Goal: Find contact information: Find contact information

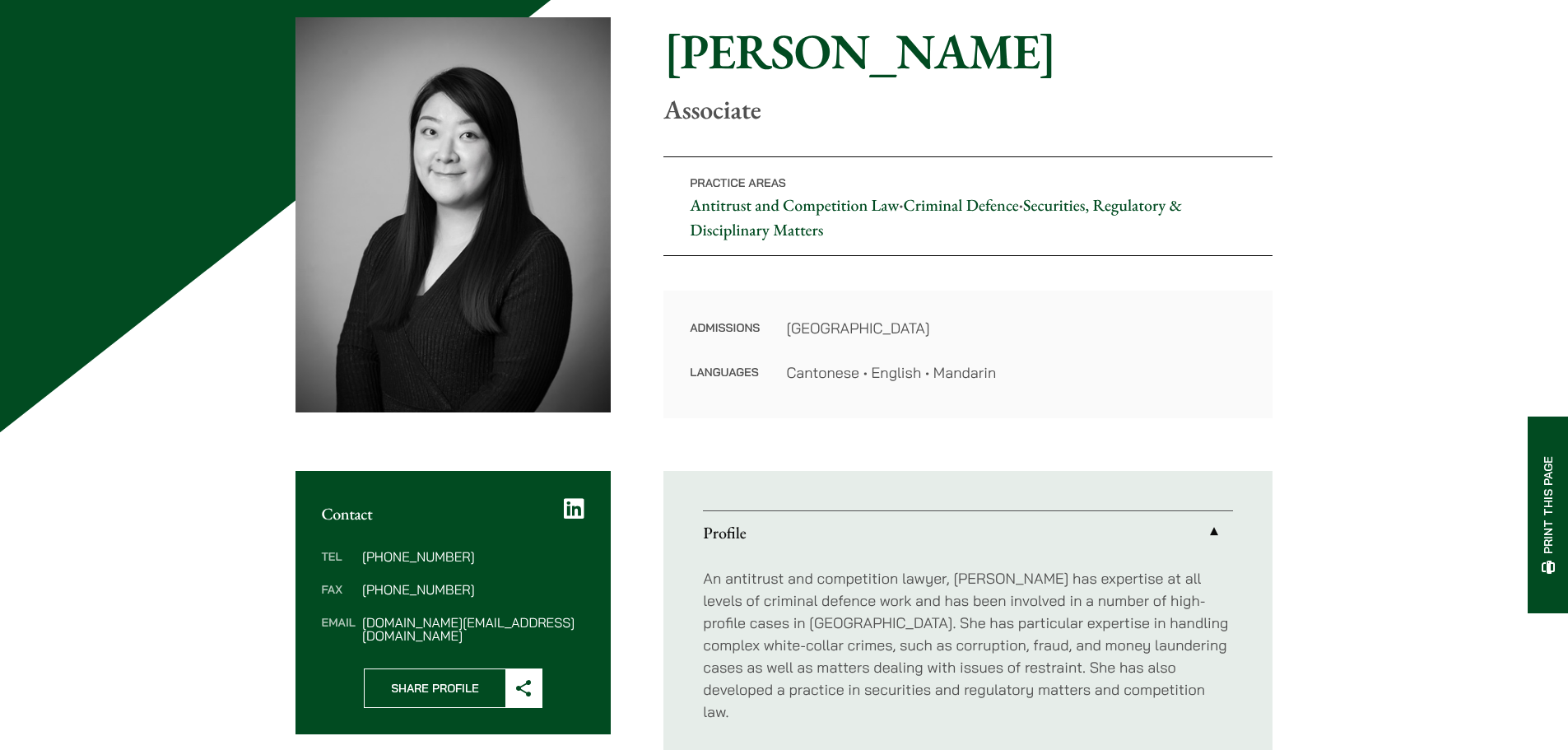
scroll to position [165, 0]
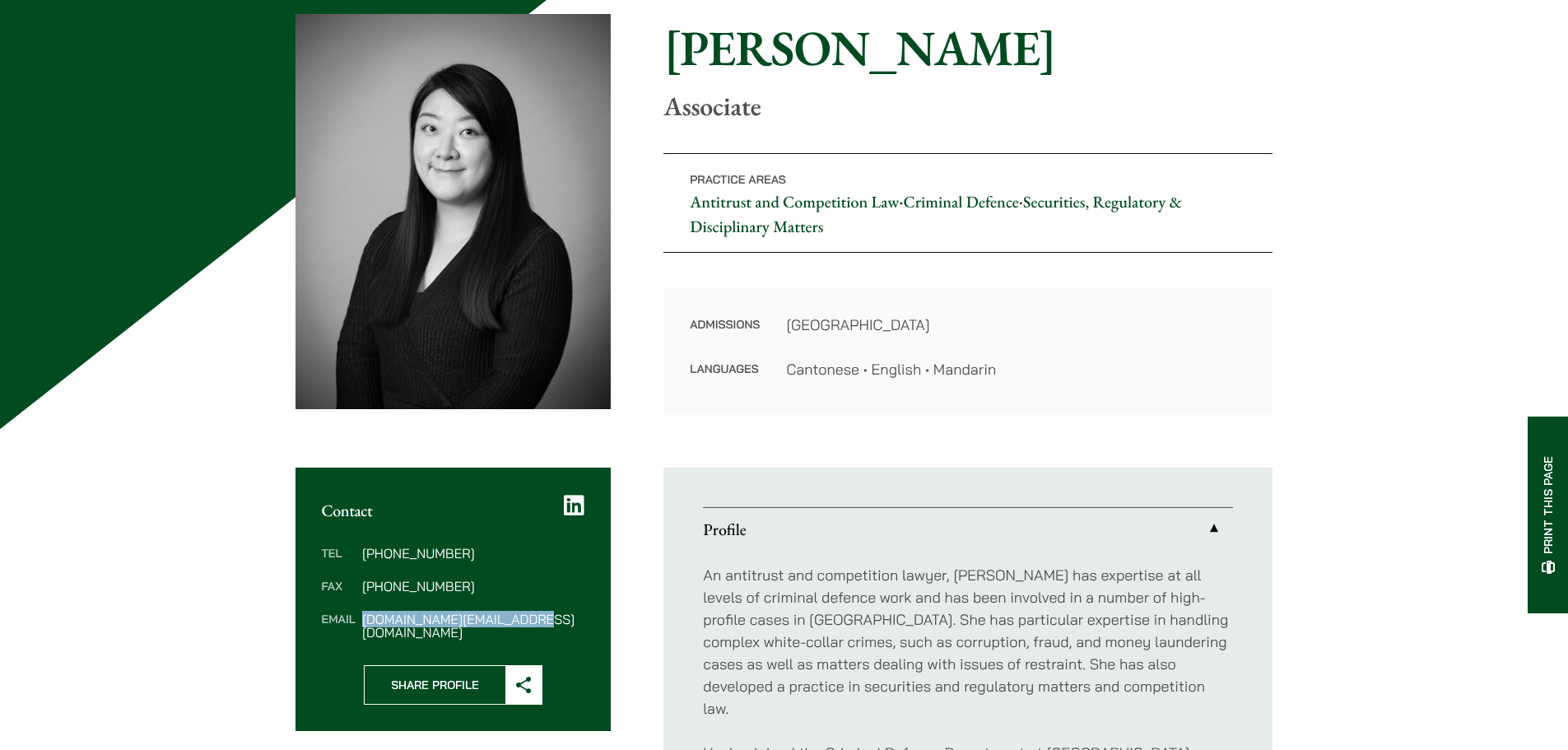
drag, startPoint x: 539, startPoint y: 619, endPoint x: 364, endPoint y: 622, distance: 175.0
click at [364, 622] on dd "[DOMAIN_NAME][EMAIL_ADDRESS][DOMAIN_NAME]" at bounding box center [474, 626] width 222 height 26
copy dd "[DOMAIN_NAME][EMAIL_ADDRESS][DOMAIN_NAME]"
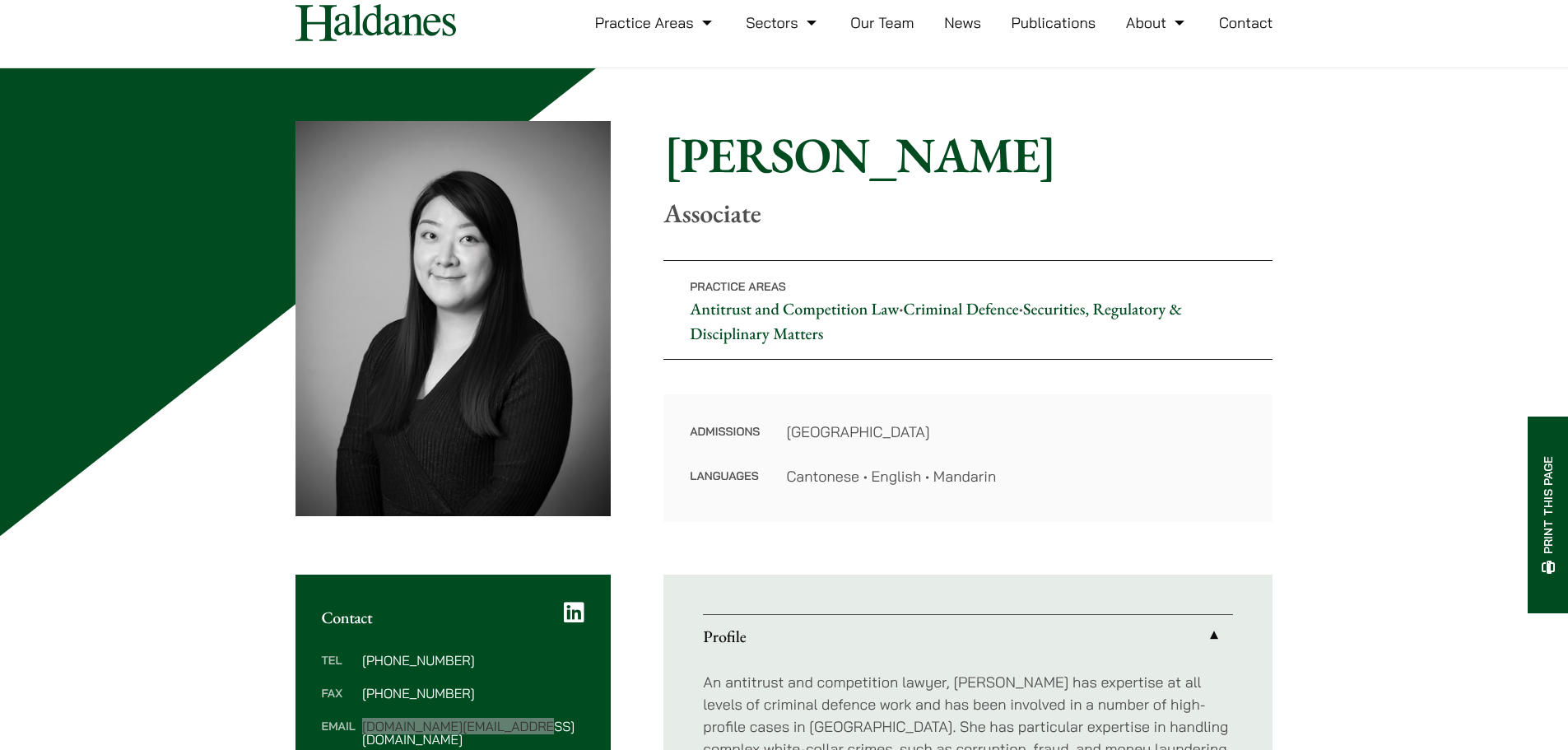
scroll to position [0, 0]
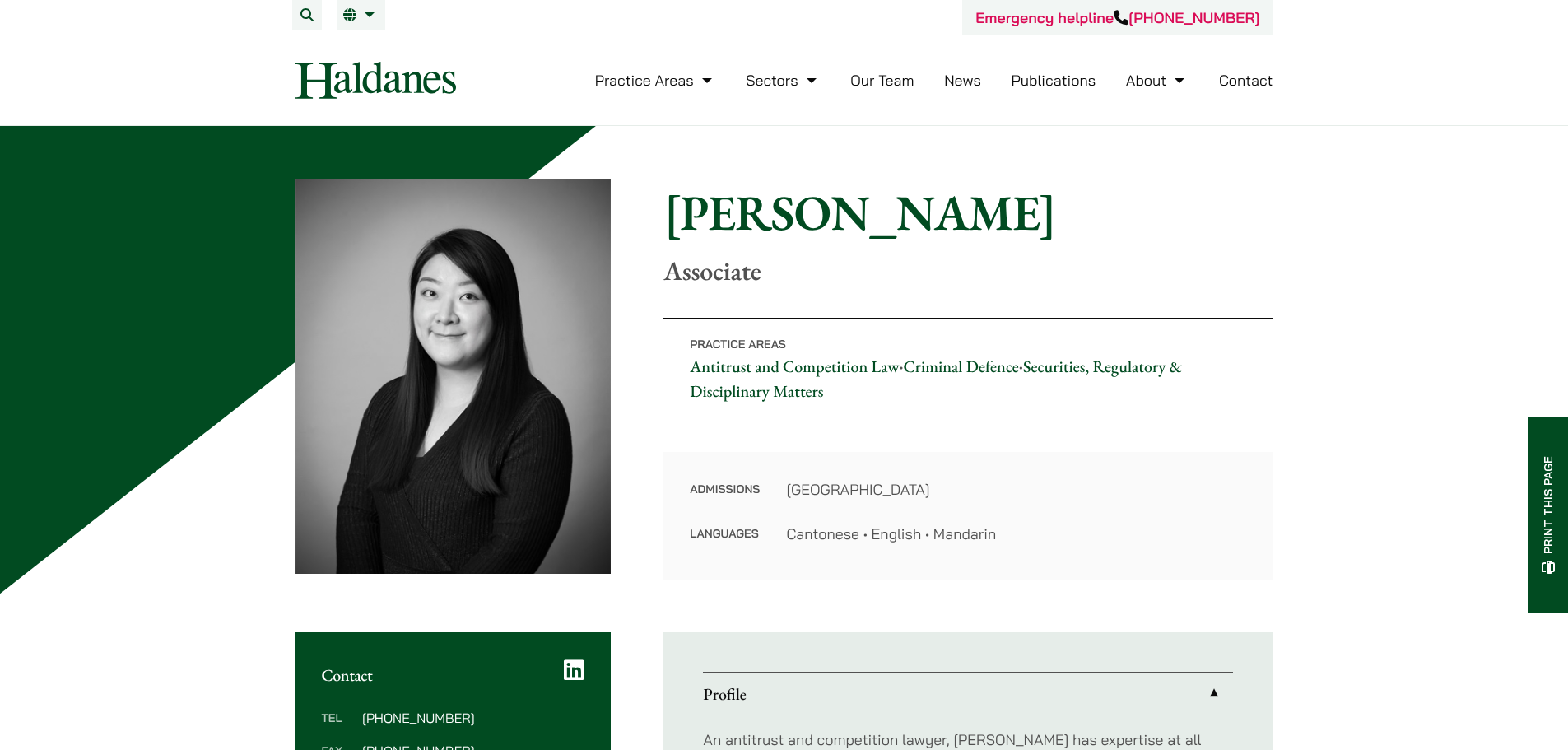
click at [888, 84] on link "Our Team" at bounding box center [881, 80] width 63 height 19
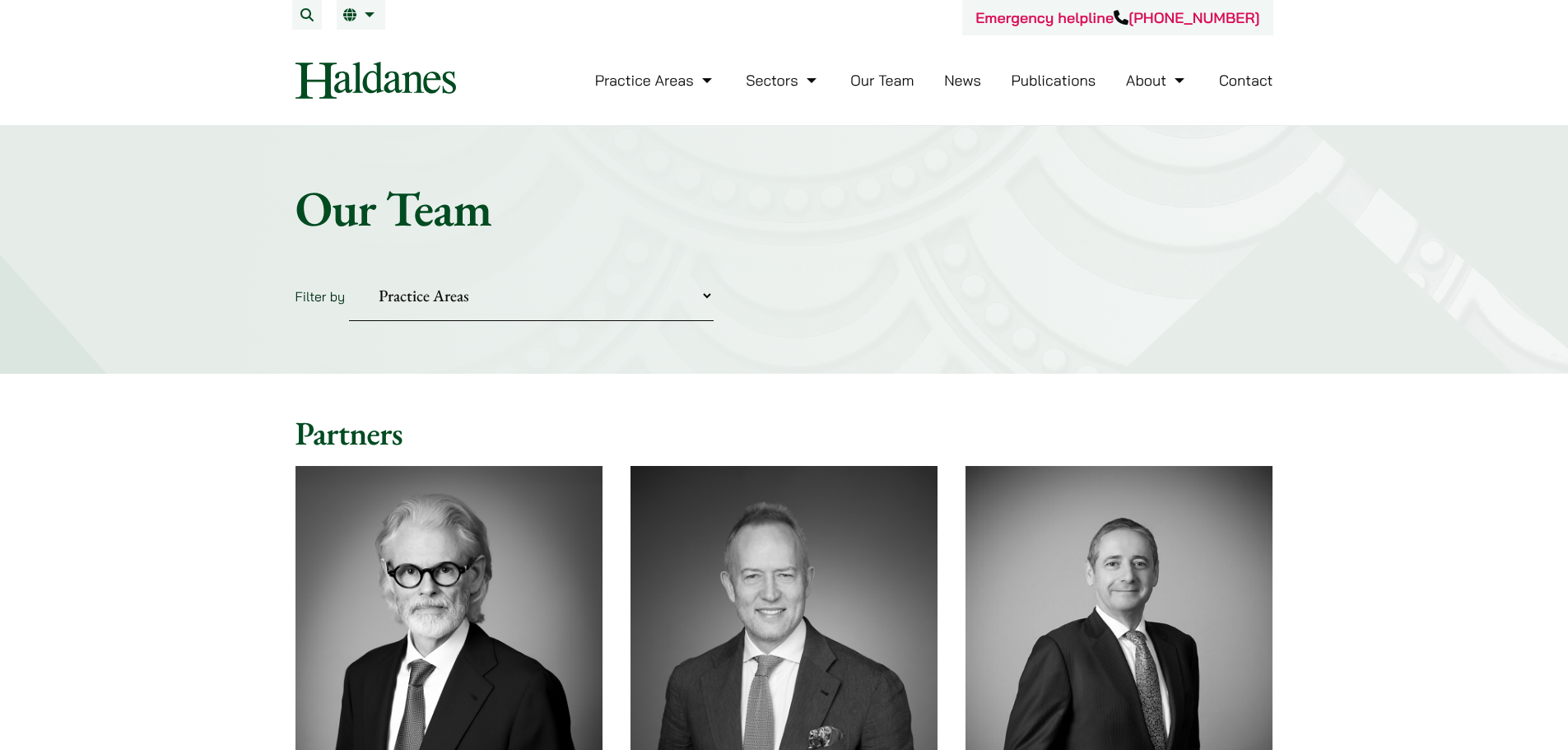
click at [563, 296] on select "Practice Areas Antitrust and Competition Civil Litigation & Dispute Resolution …" at bounding box center [531, 296] width 364 height 50
click at [571, 276] on select "Practice Areas Antitrust and Competition Civil Litigation & Dispute Resolution …" at bounding box center [531, 296] width 364 height 50
